Goal: Navigation & Orientation: Go to known website

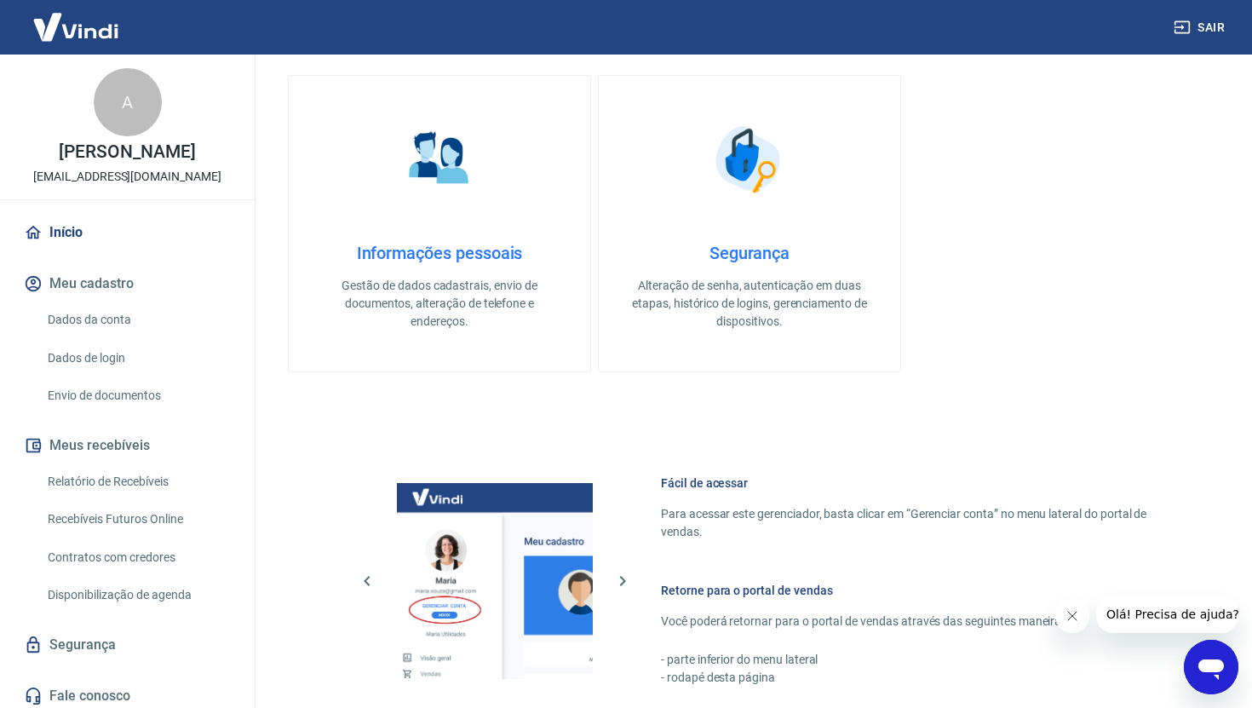
scroll to position [814, 0]
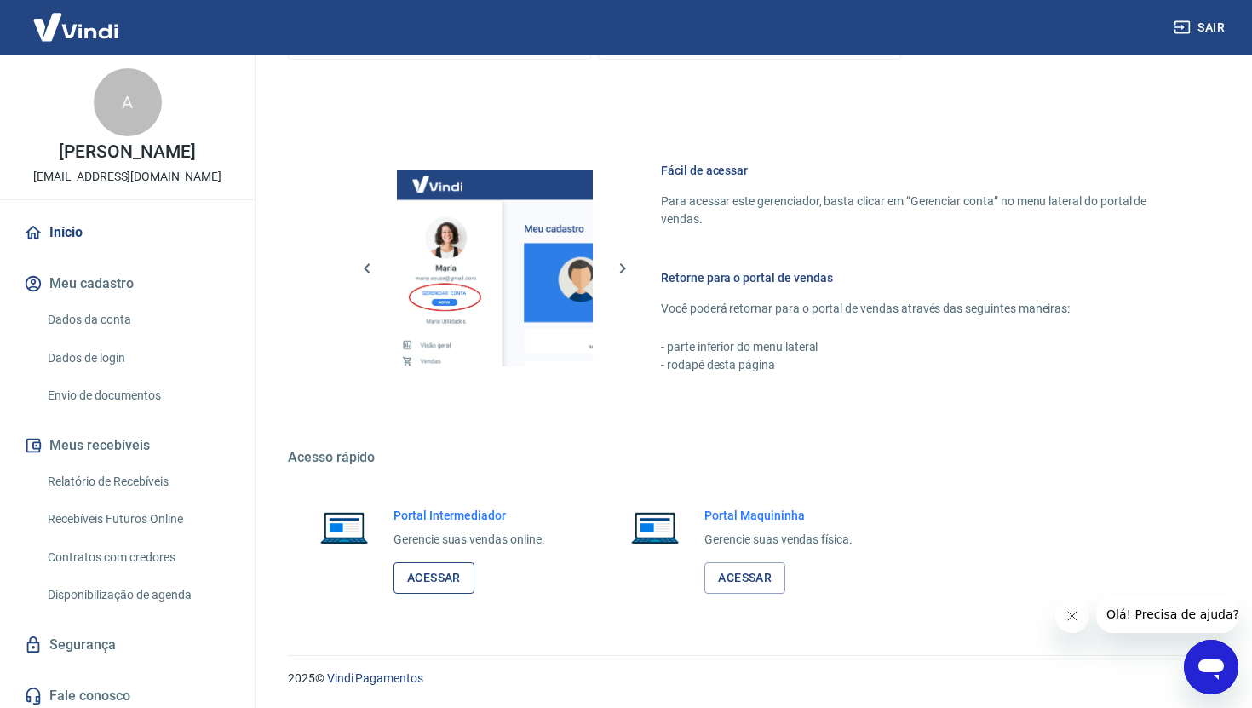
click at [435, 576] on link "Acessar" at bounding box center [434, 578] width 81 height 32
